Goal: Find contact information: Find contact information

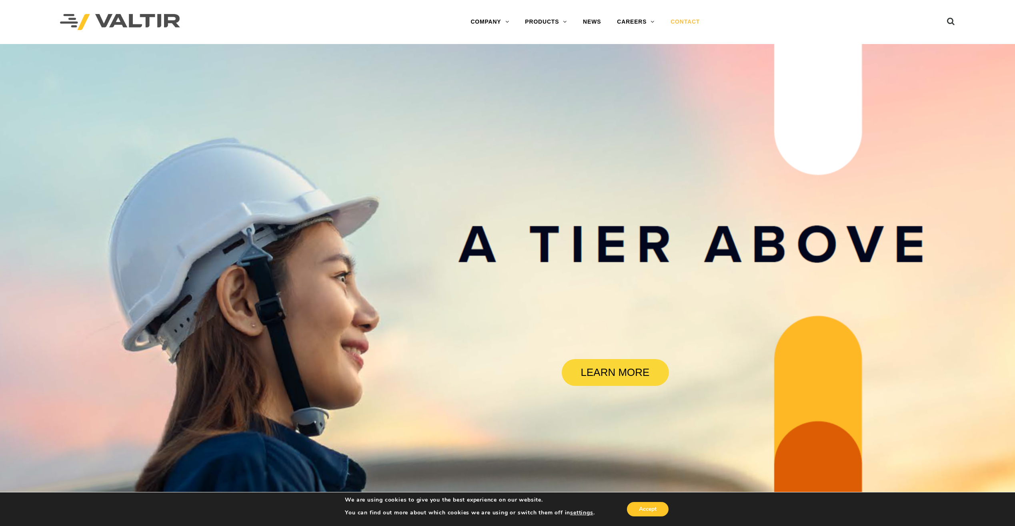
click at [687, 21] on link "CONTACT" at bounding box center [685, 22] width 45 height 16
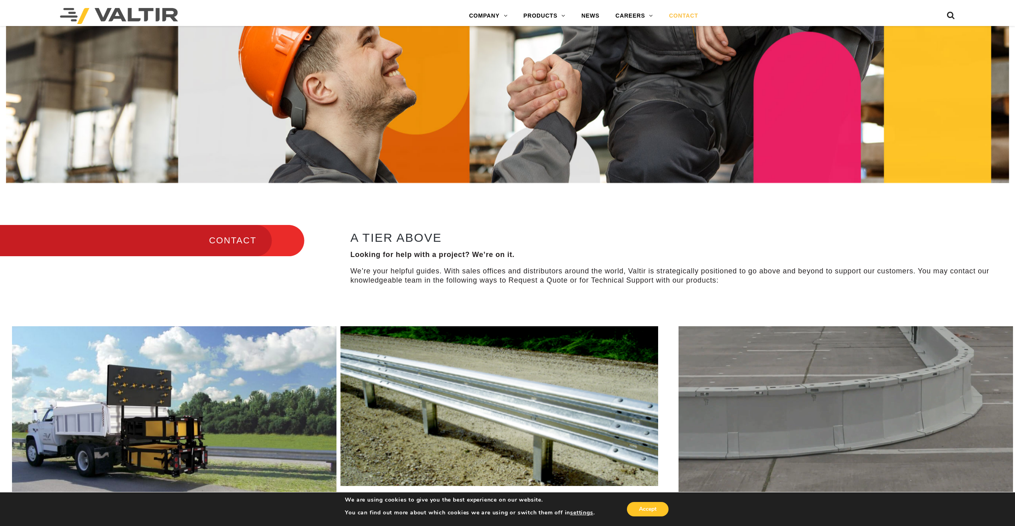
scroll to position [360, 0]
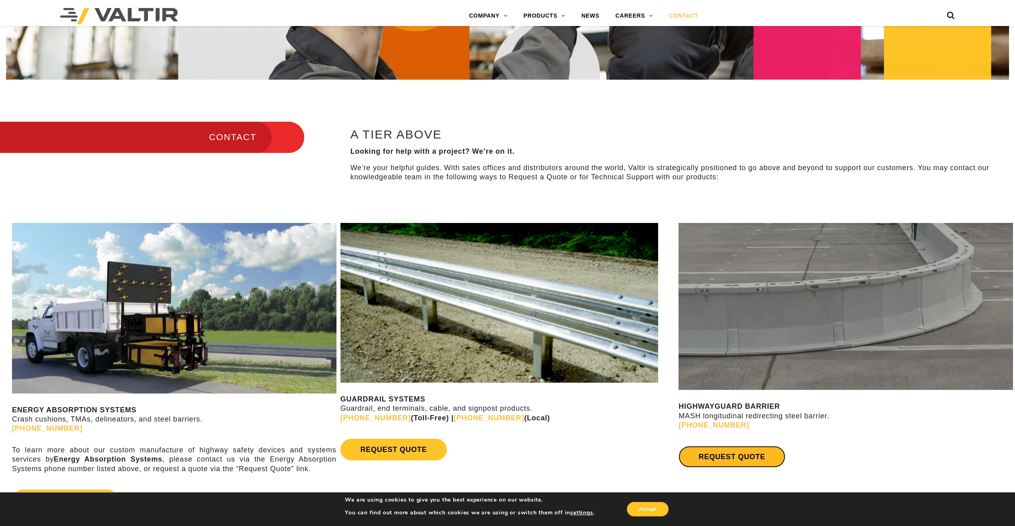
click at [734, 455] on link "REQUEST QUOTE" at bounding box center [732, 457] width 106 height 22
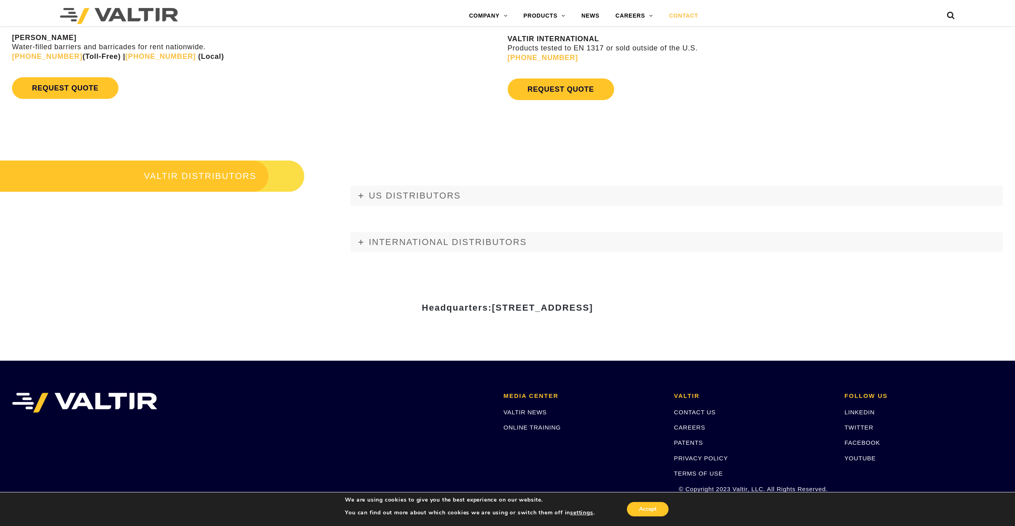
scroll to position [1079, 0]
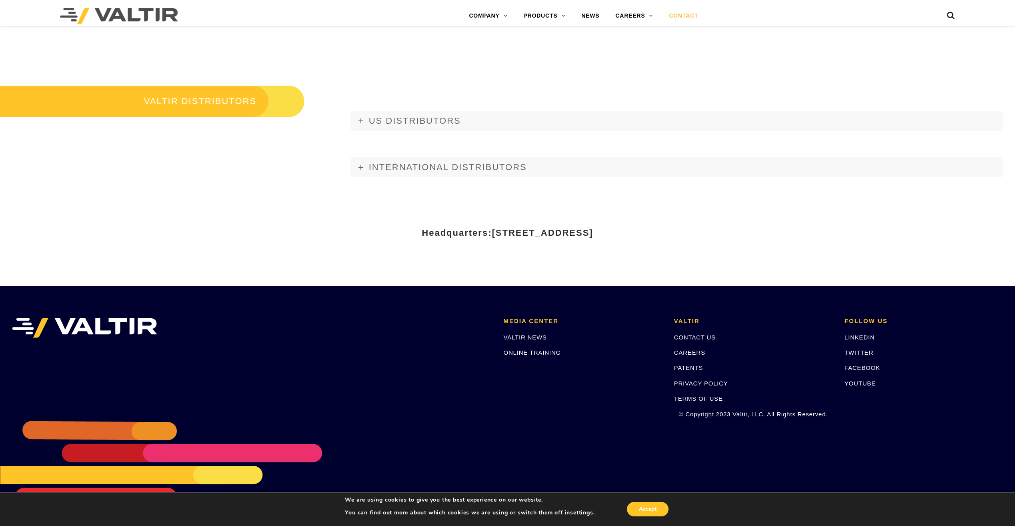
click at [710, 339] on link "CONTACT US" at bounding box center [695, 337] width 42 height 7
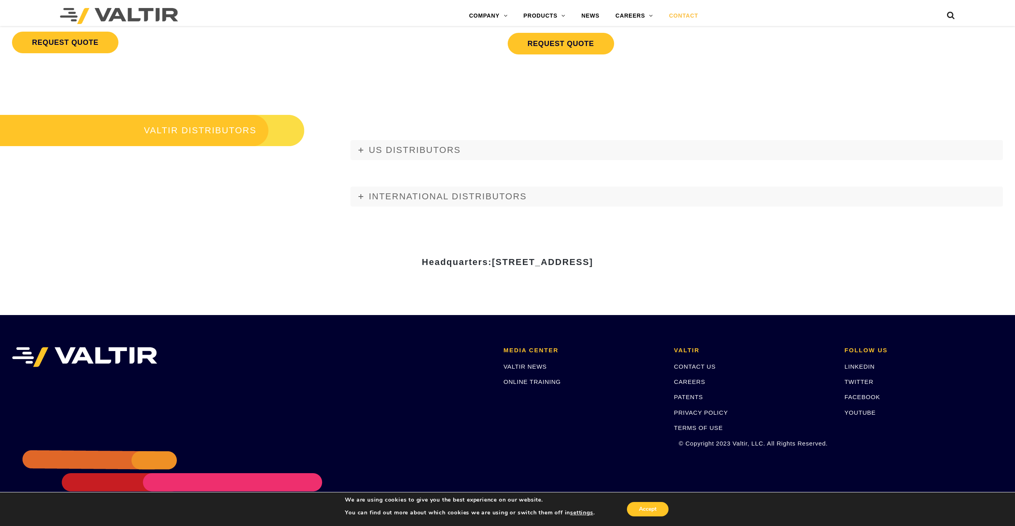
scroll to position [1079, 0]
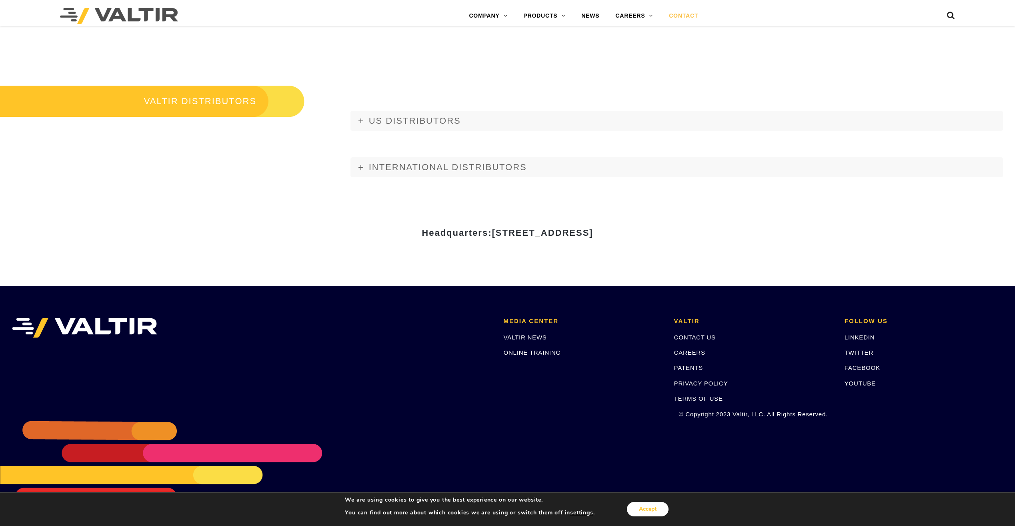
click at [651, 510] on button "Accept" at bounding box center [648, 509] width 42 height 14
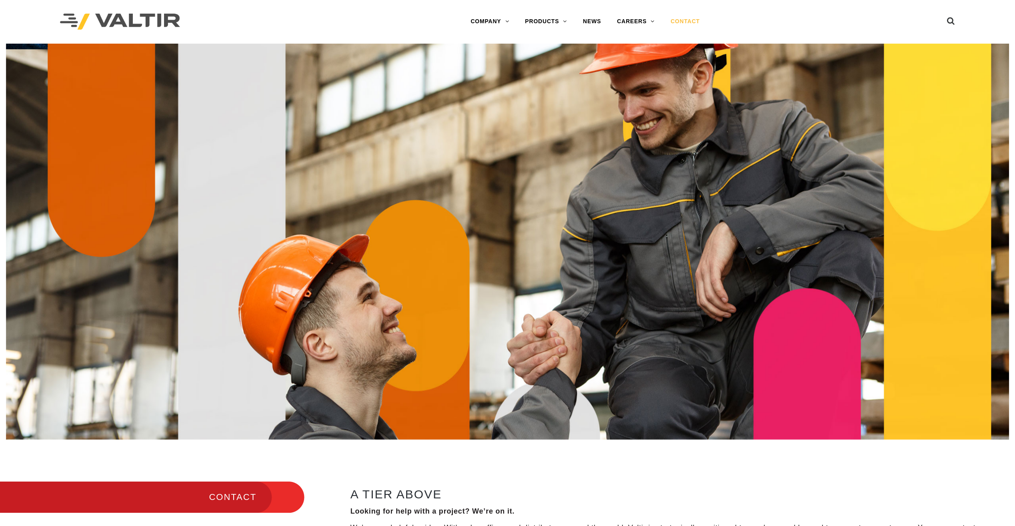
scroll to position [0, 0]
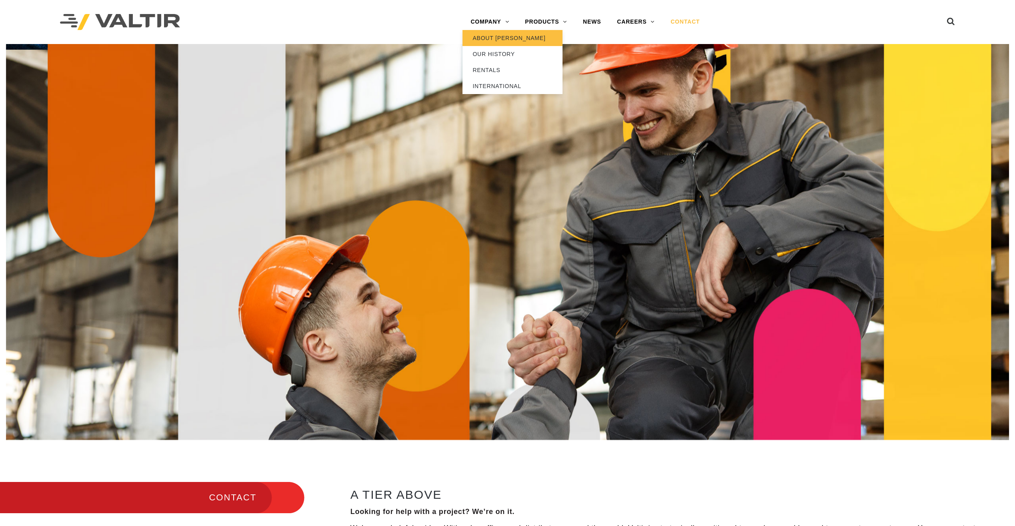
click at [499, 40] on link "ABOUT [PERSON_NAME]" at bounding box center [513, 38] width 100 height 16
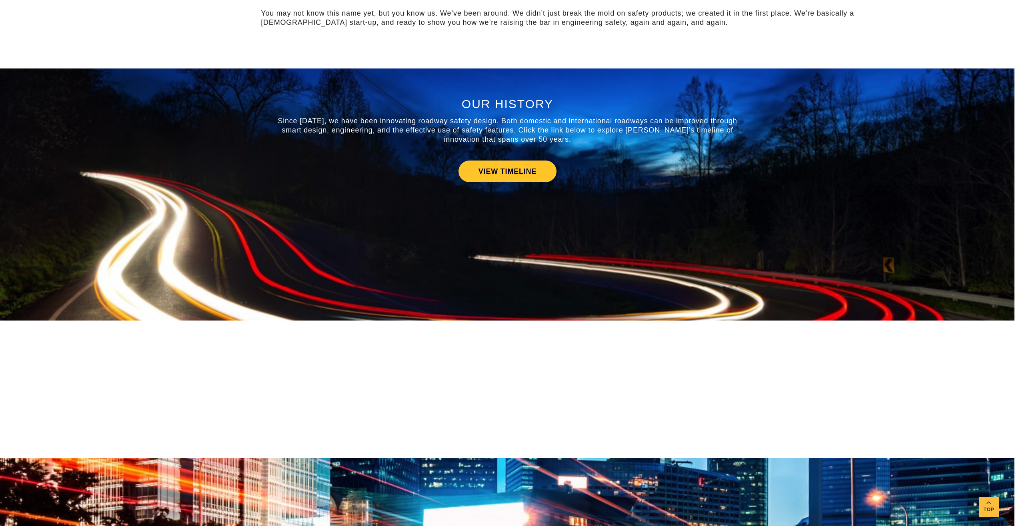
scroll to position [360, 0]
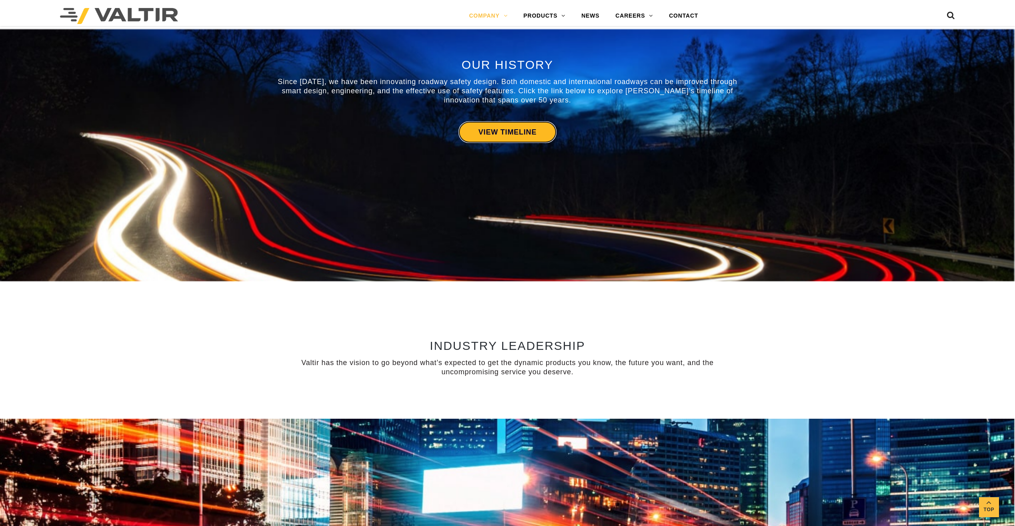
click at [525, 134] on link "VIEW TIMELINE" at bounding box center [508, 132] width 98 height 22
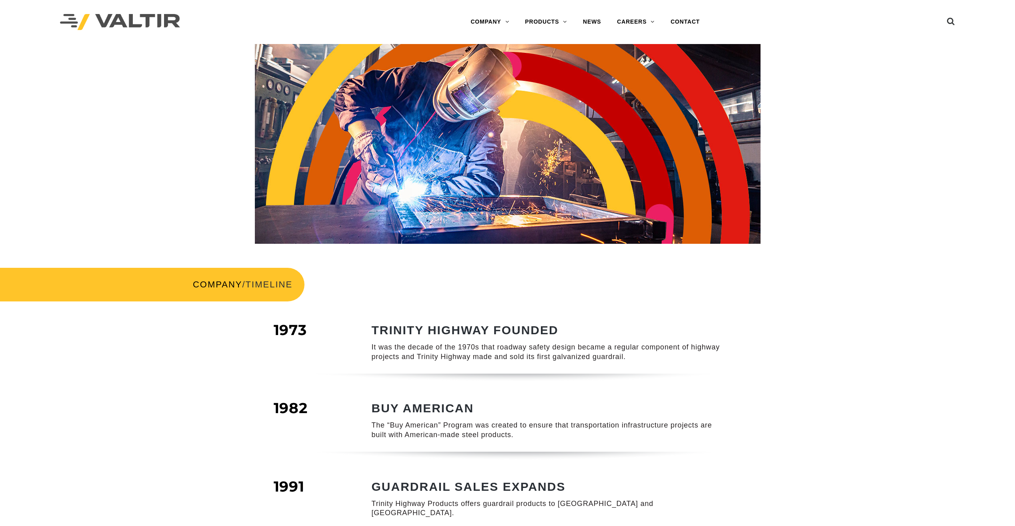
click at [169, 24] on img at bounding box center [120, 22] width 120 height 16
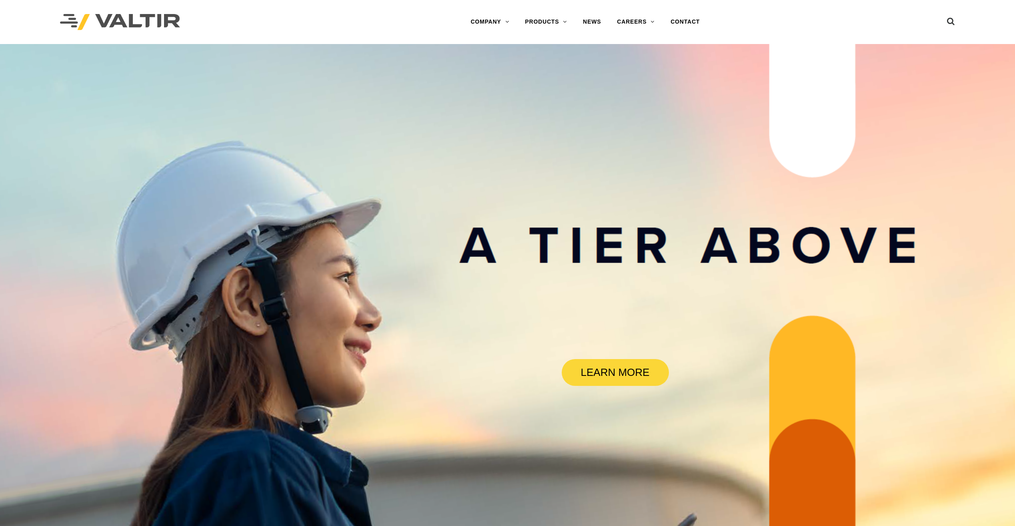
click at [110, 32] on div at bounding box center [186, 22] width 252 height 44
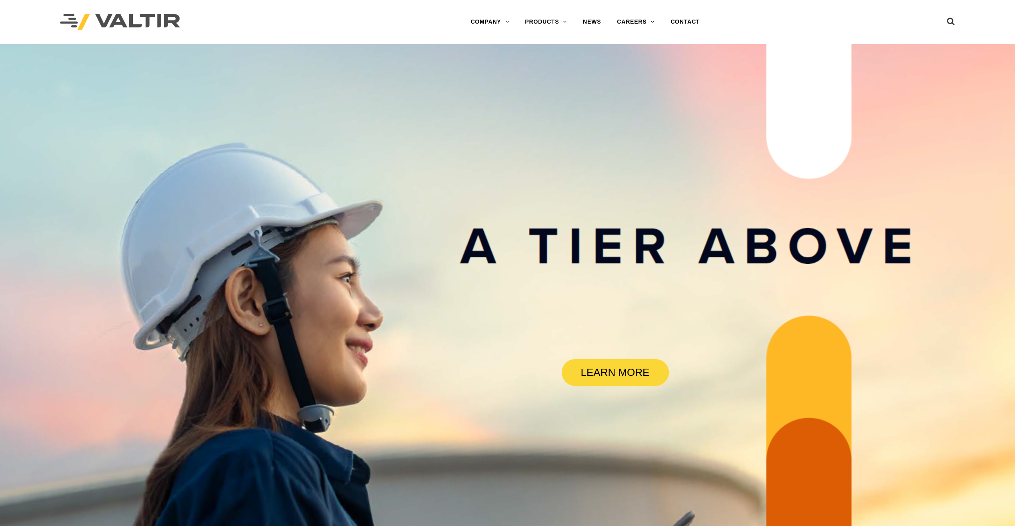
click at [115, 25] on img at bounding box center [120, 22] width 120 height 16
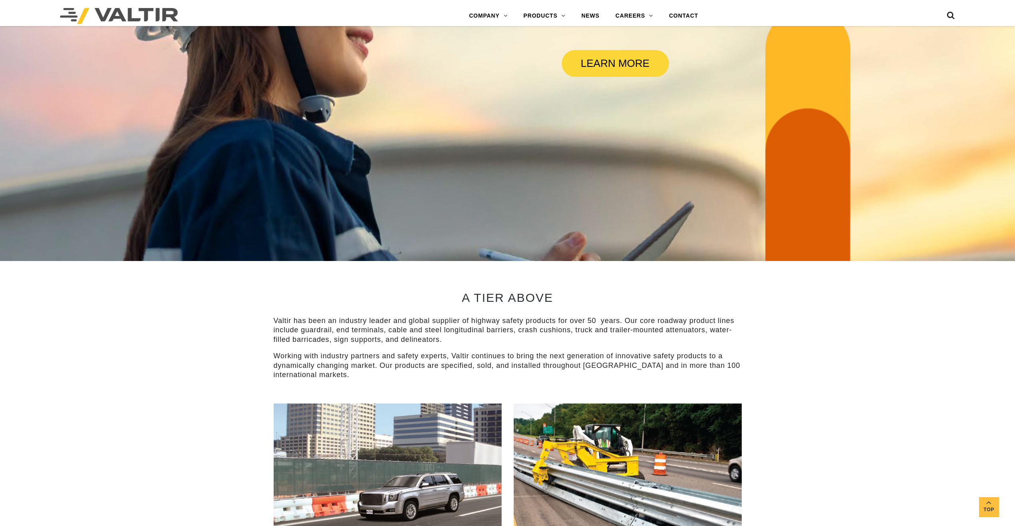
scroll to position [311, 0]
